Goal: Information Seeking & Learning: Learn about a topic

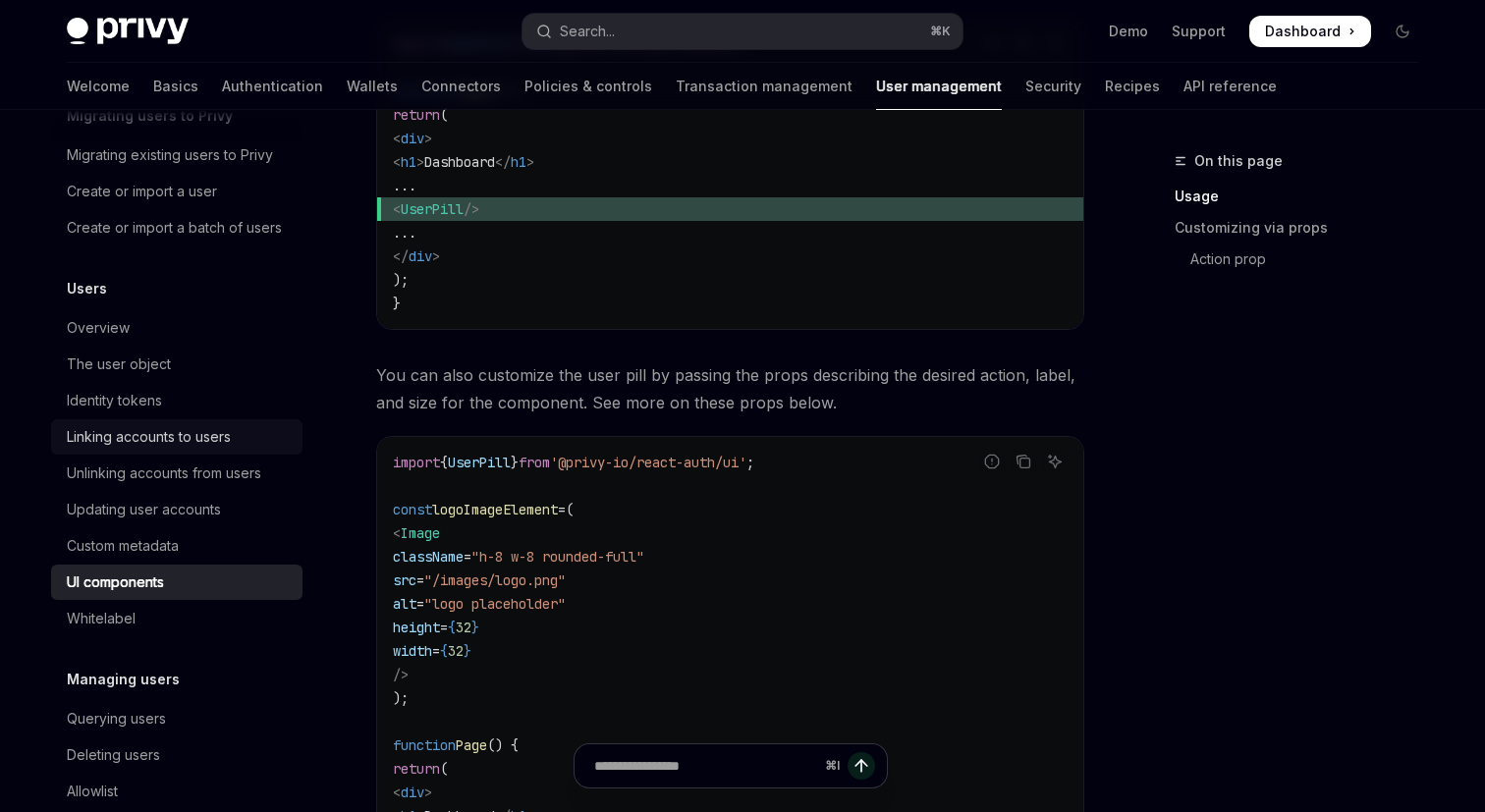
scroll to position [173, 0]
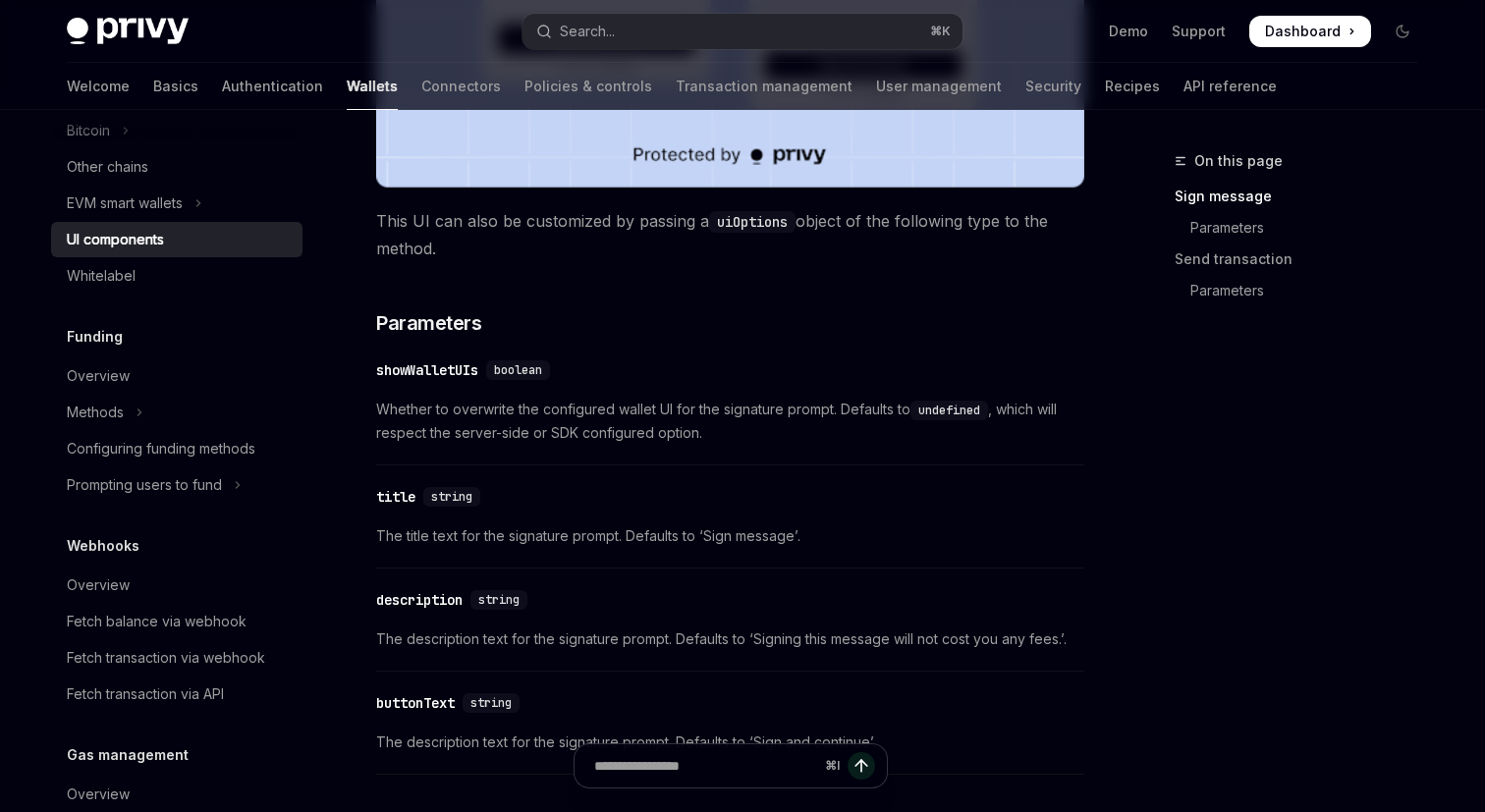
scroll to position [1337, 0]
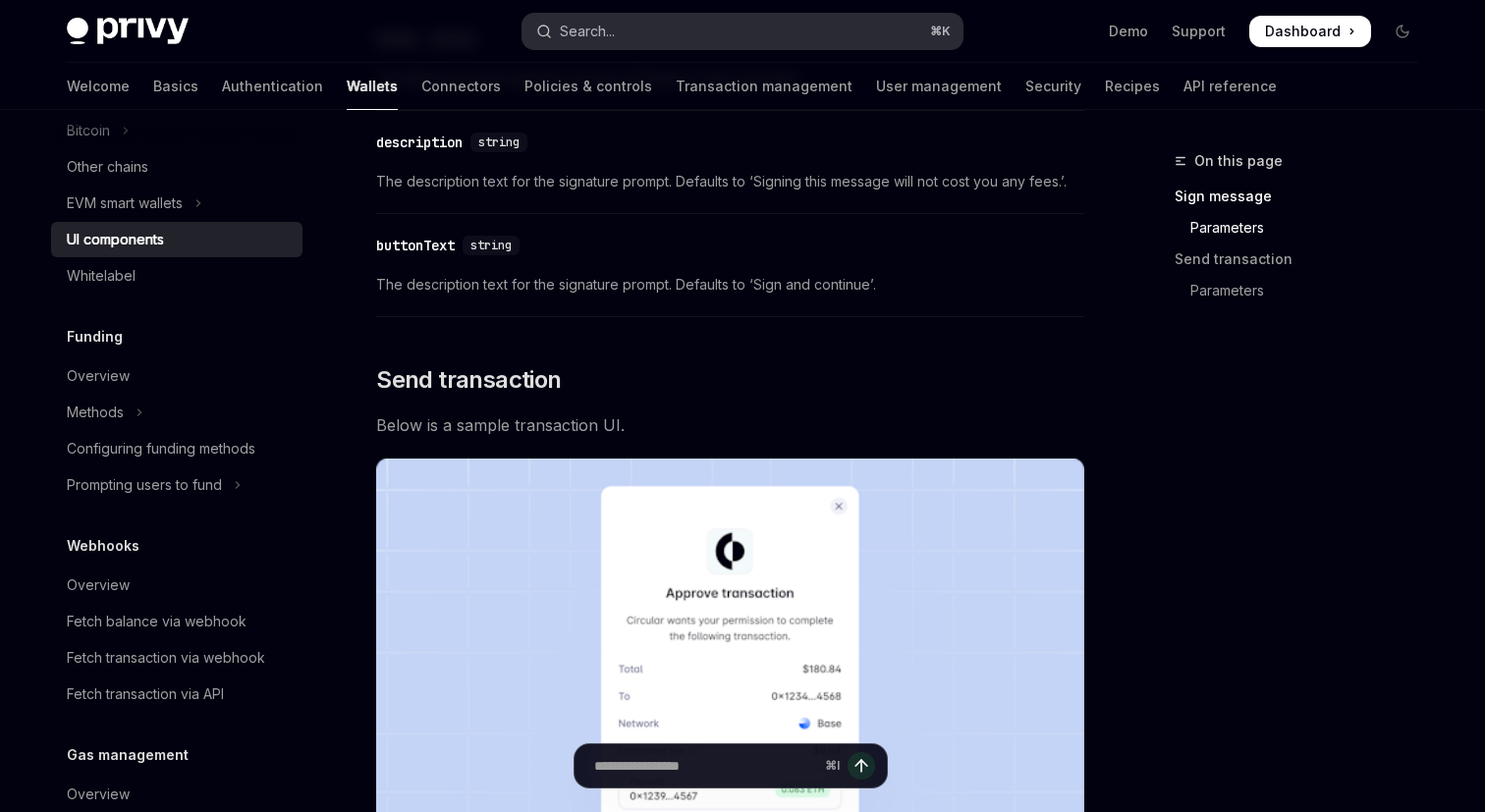
click at [647, 25] on button "Search... ⌘ K" at bounding box center [742, 32] width 440 height 36
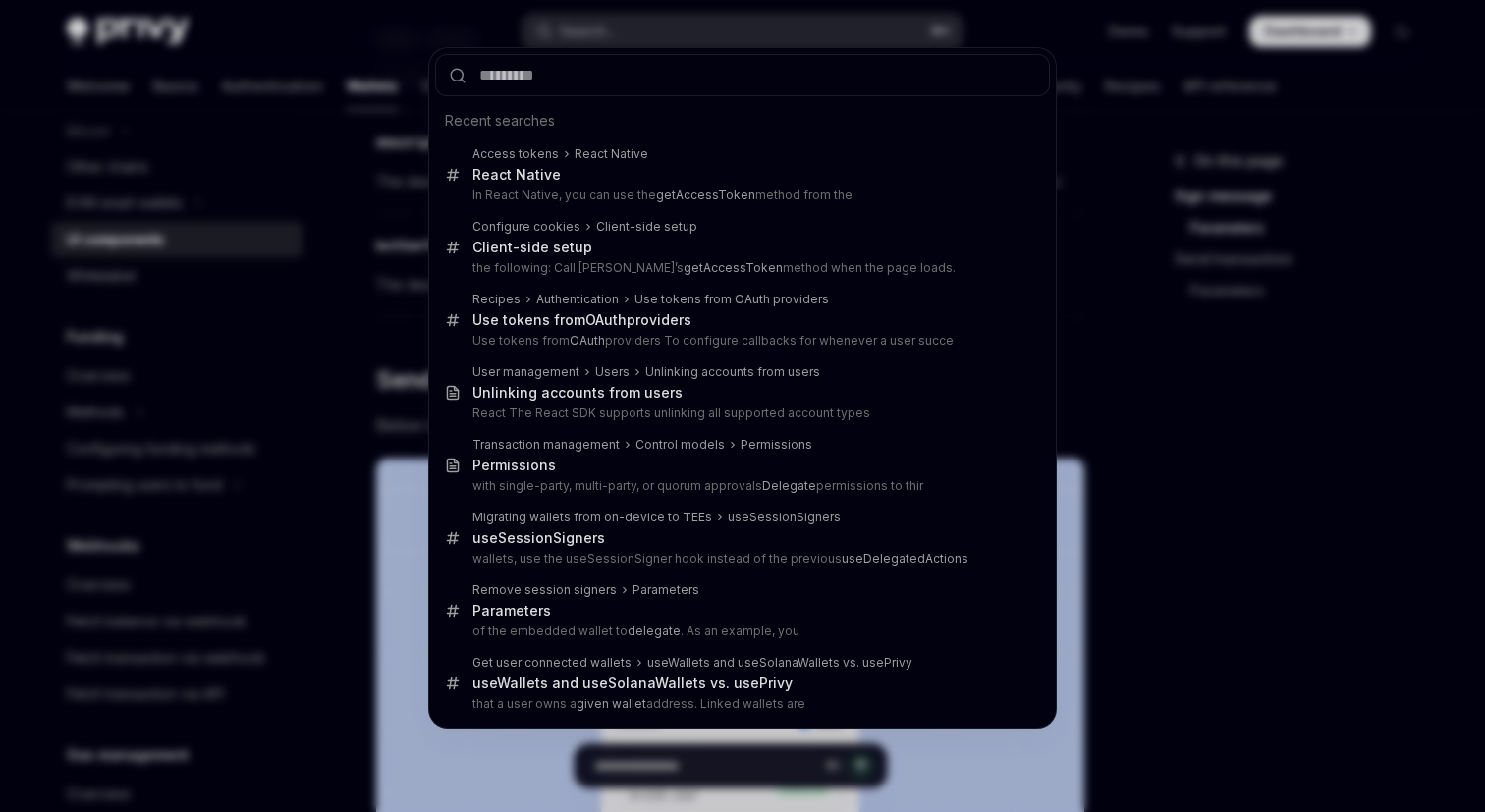
type input "**********"
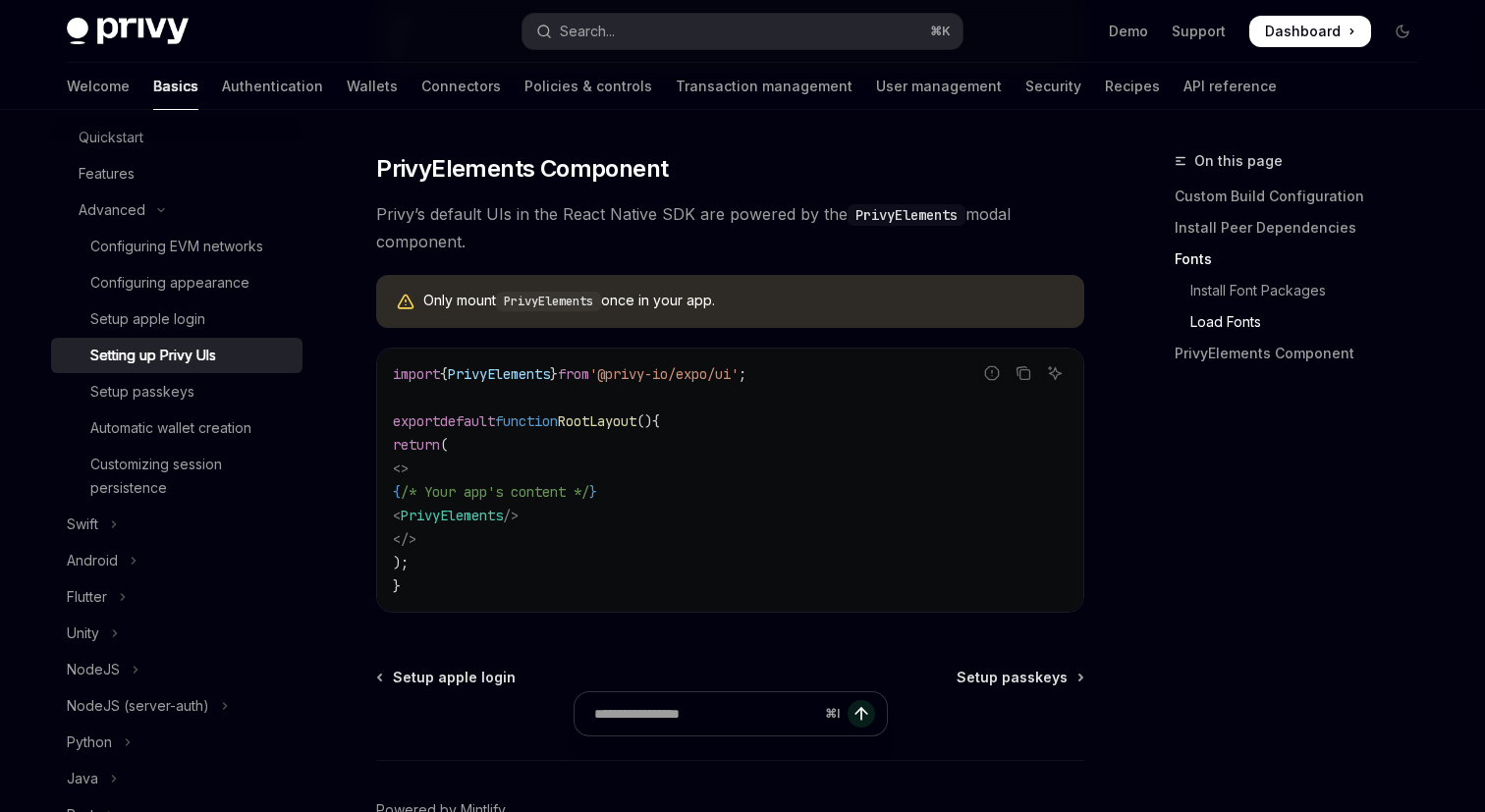
scroll to position [1530, 0]
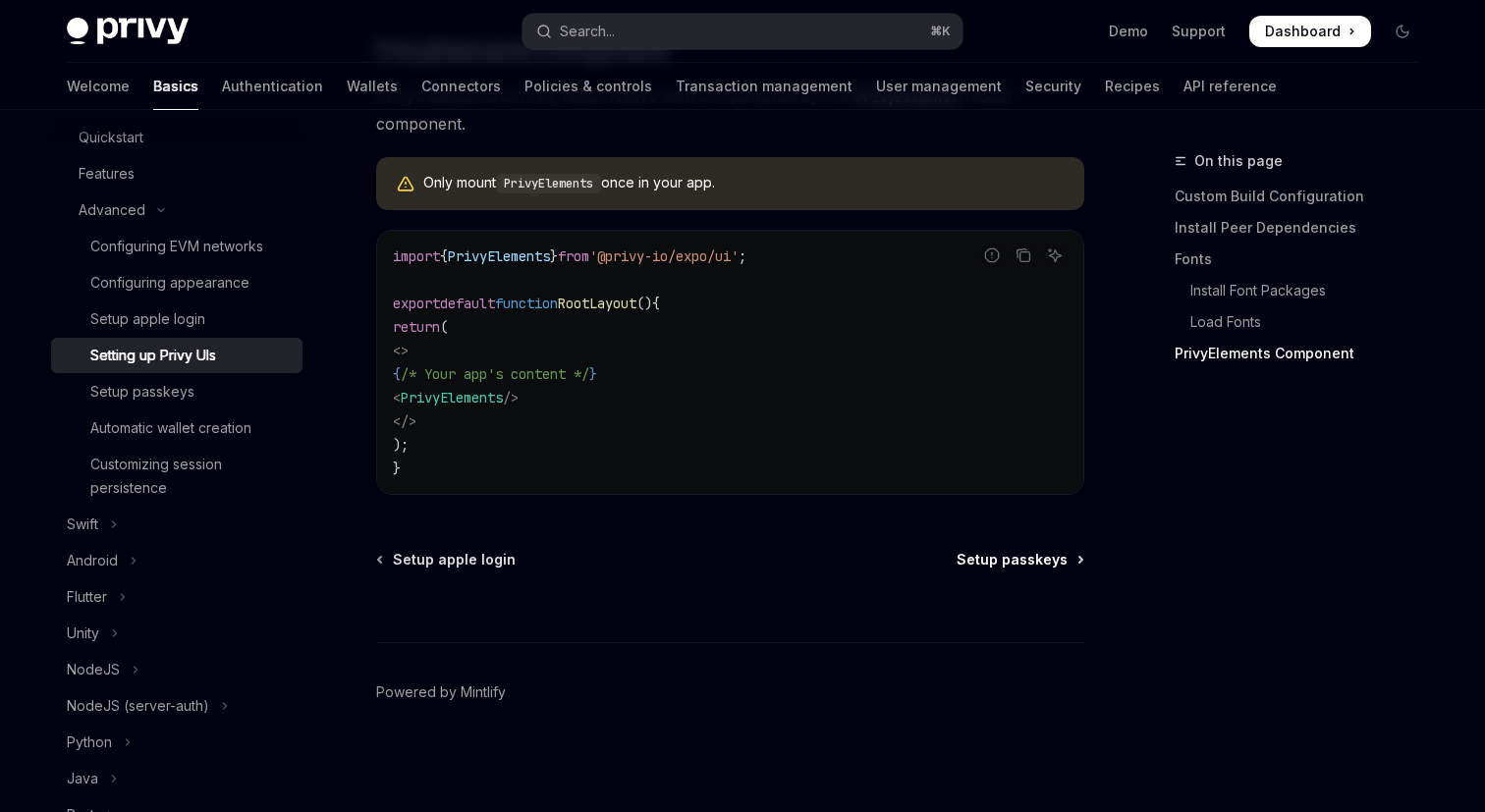
click at [1019, 564] on span "Setup passkeys" at bounding box center [1012, 560] width 111 height 20
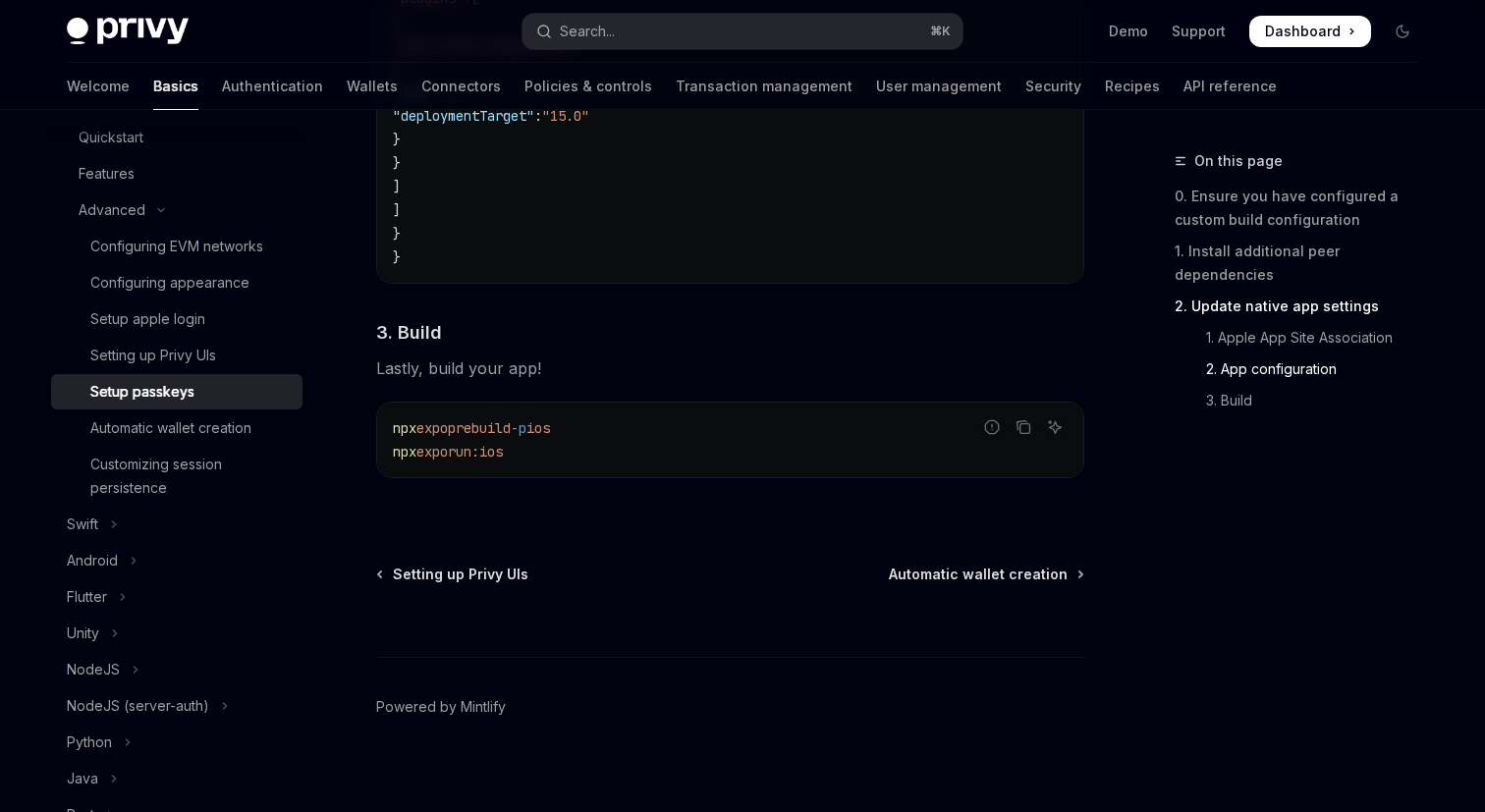
scroll to position [1664, 0]
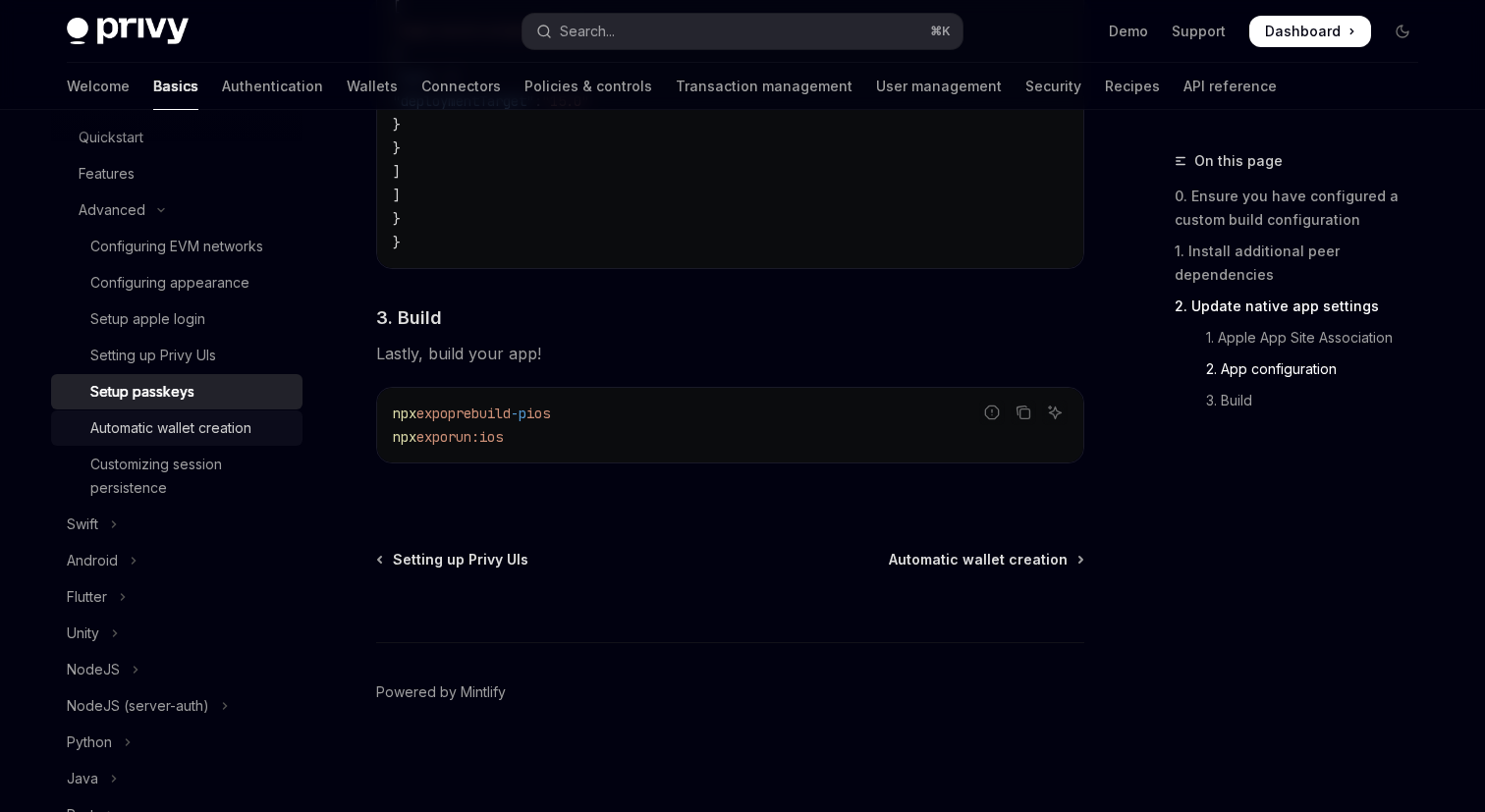
click at [223, 434] on div "Automatic wallet creation" at bounding box center [171, 429] width 161 height 24
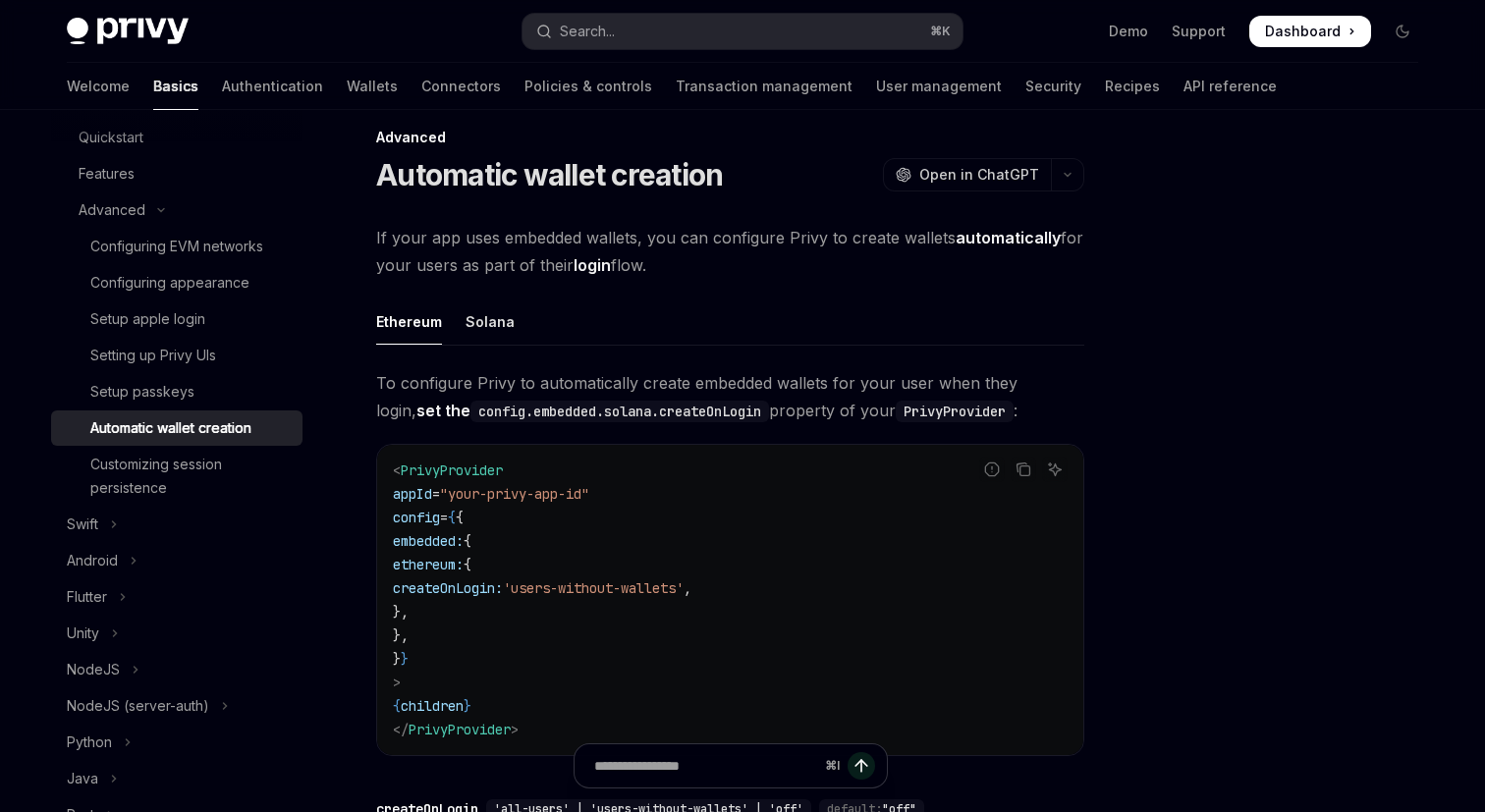
scroll to position [38, 0]
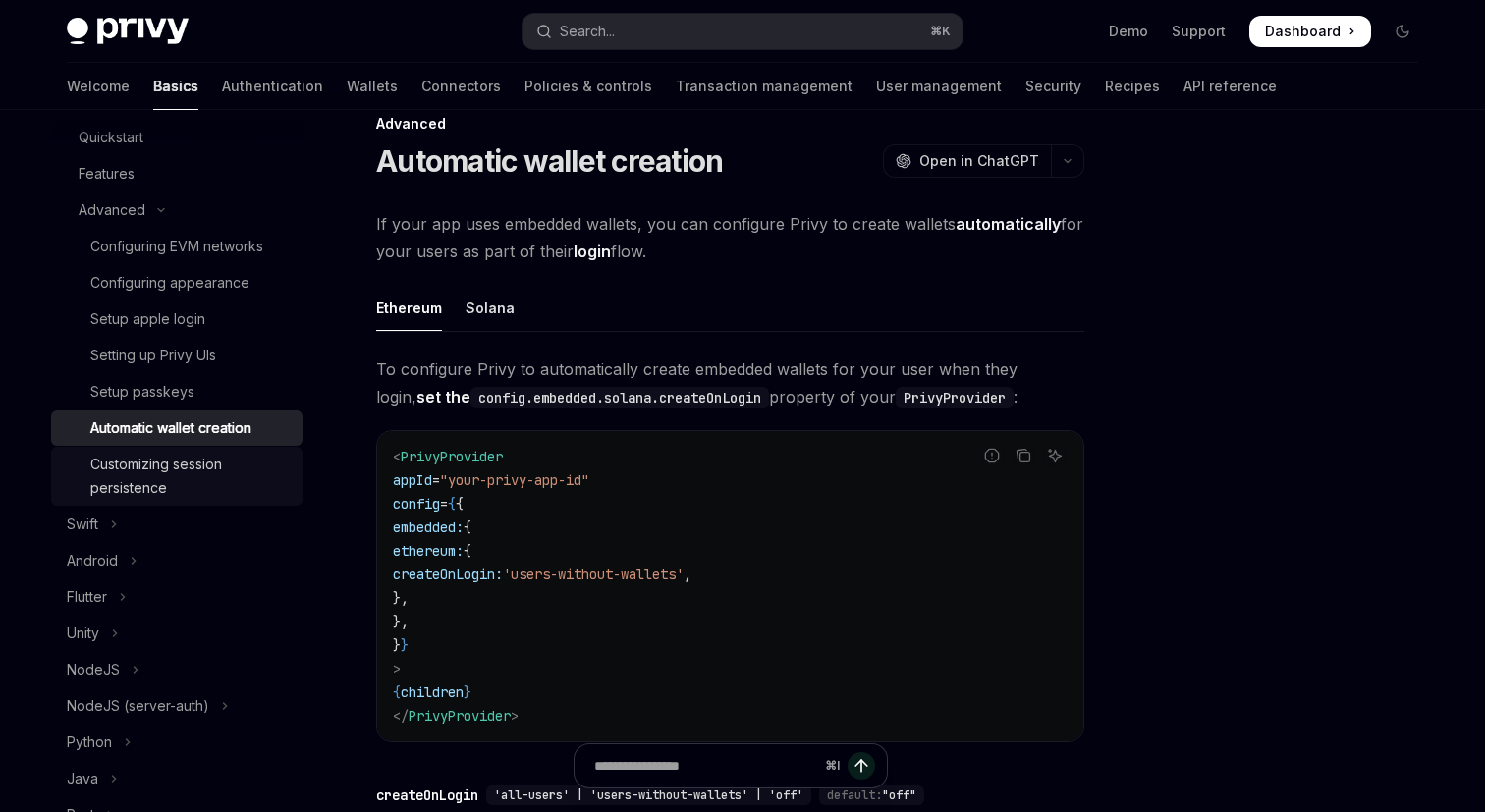
click at [162, 471] on div "Customizing session persistence" at bounding box center [190, 476] width 200 height 47
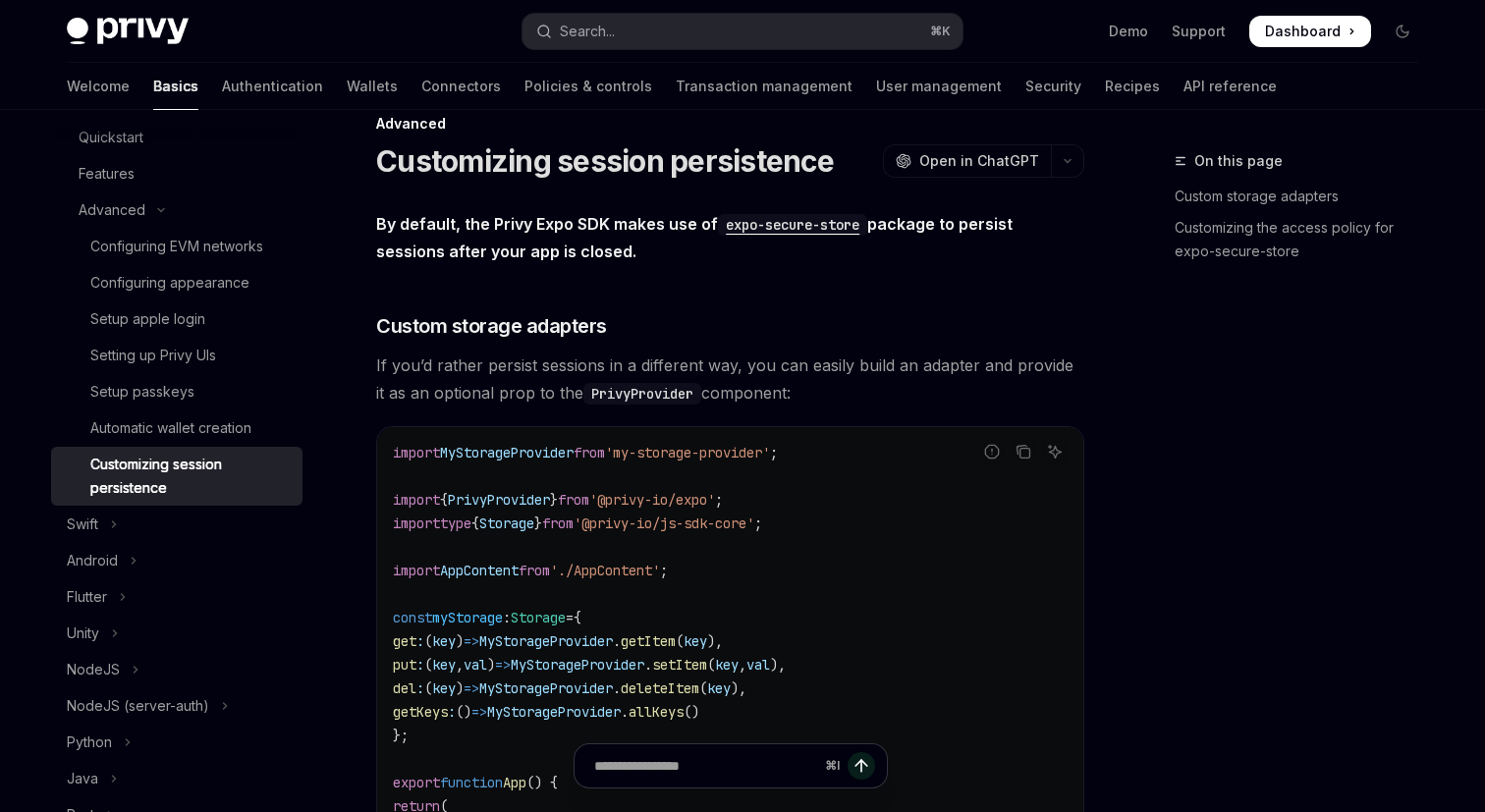
type textarea "*"
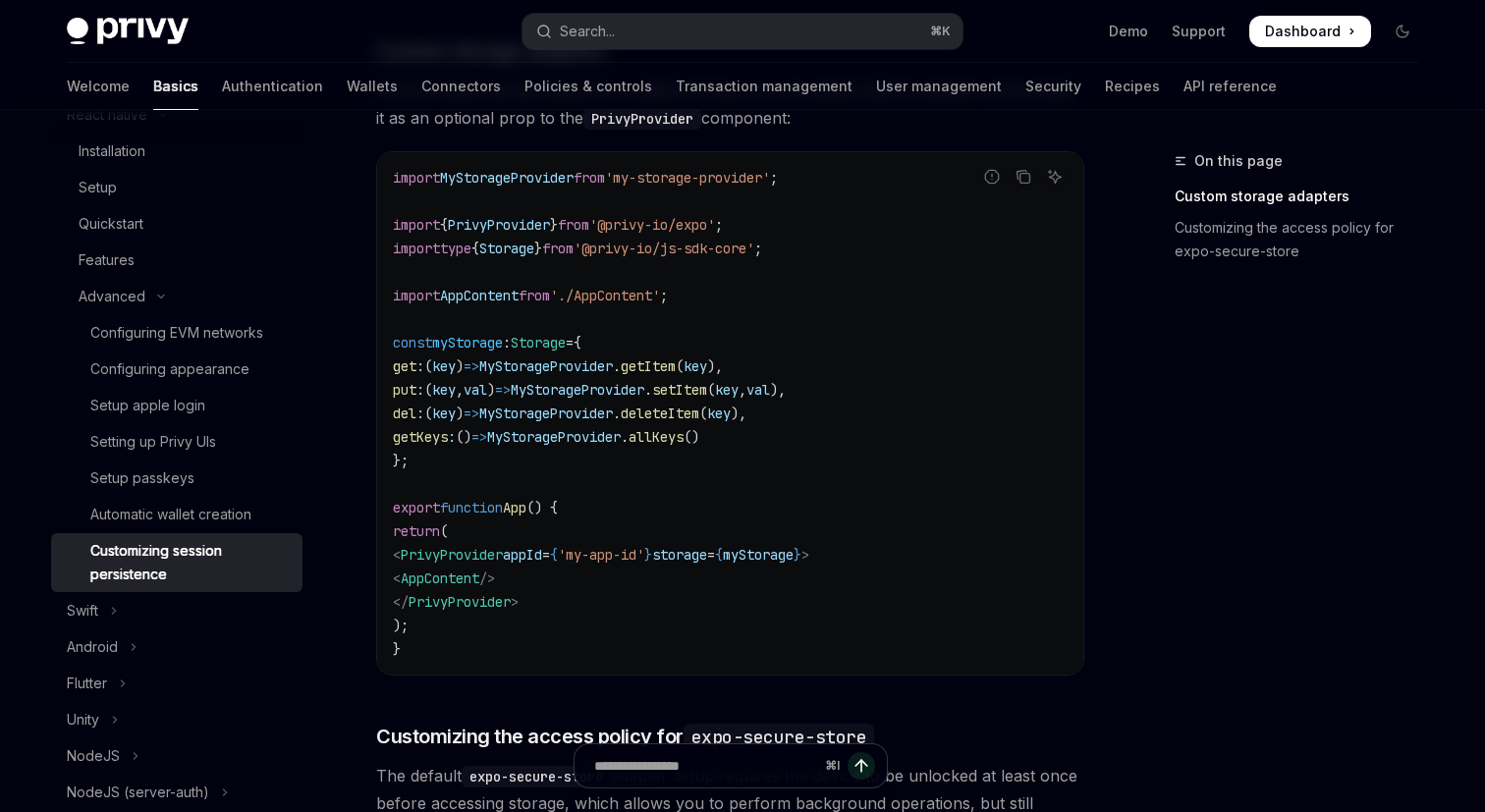
scroll to position [317, 0]
